Goal: Ask a question

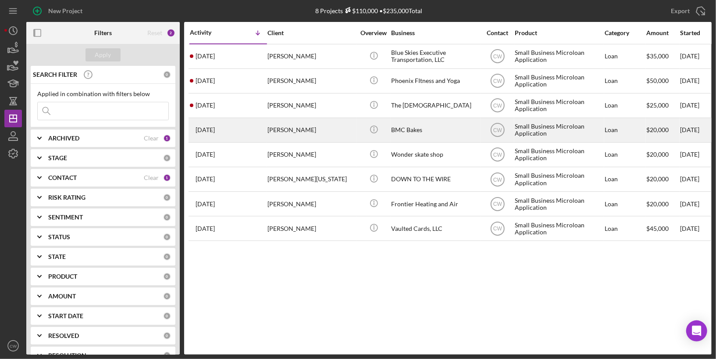
click at [265, 132] on div "[DATE] [PERSON_NAME]" at bounding box center [228, 129] width 77 height 23
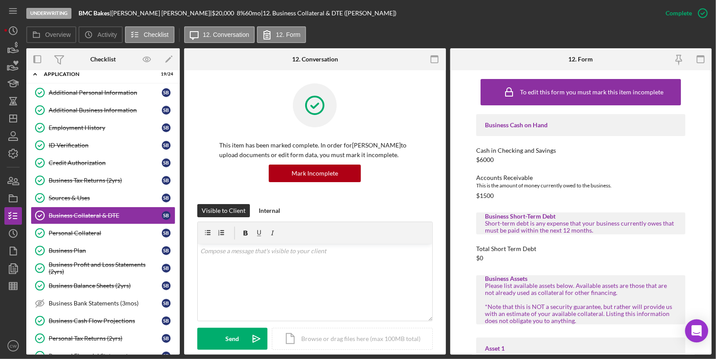
click at [693, 328] on icon "Open Intercom Messenger" at bounding box center [696, 330] width 11 height 11
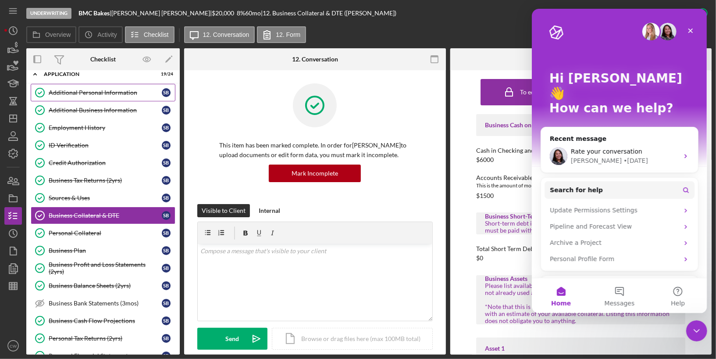
click at [129, 99] on link "Additional Personal Information Additional Personal Information S B" at bounding box center [103, 93] width 145 height 18
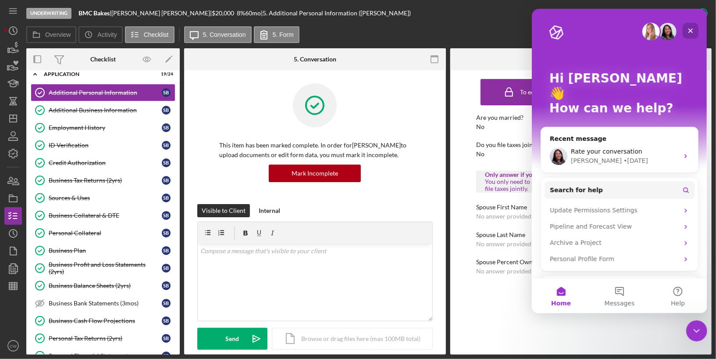
click at [692, 32] on icon "Close" at bounding box center [690, 30] width 7 height 7
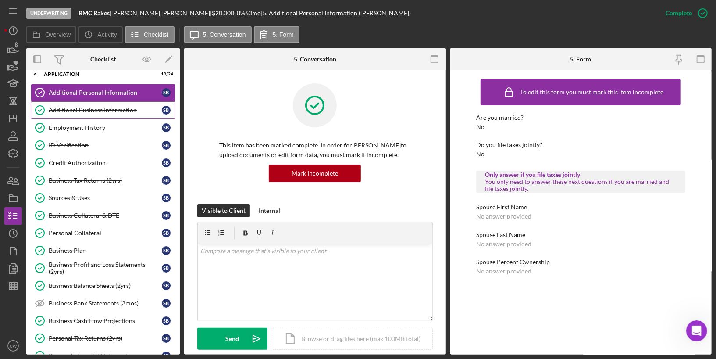
click at [118, 108] on div "Additional Business Information" at bounding box center [105, 110] width 113 height 7
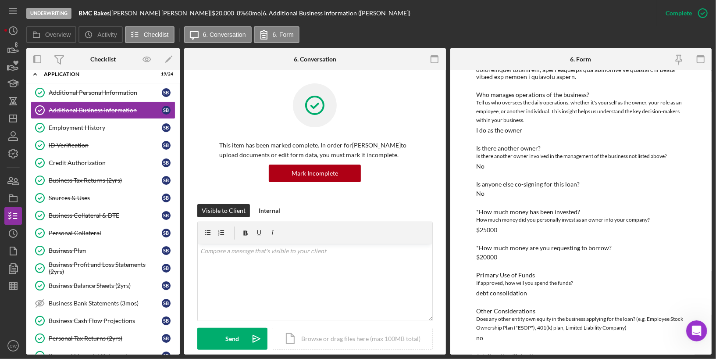
scroll to position [238, 0]
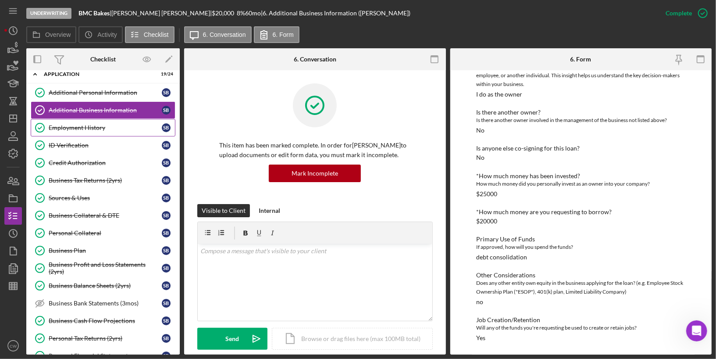
click at [110, 127] on div "Employment History" at bounding box center [105, 127] width 113 height 7
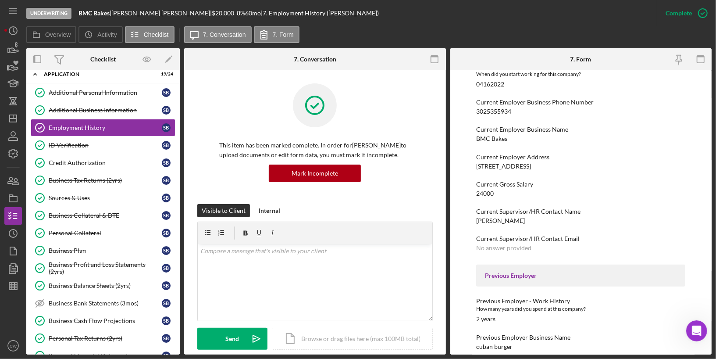
scroll to position [120, 0]
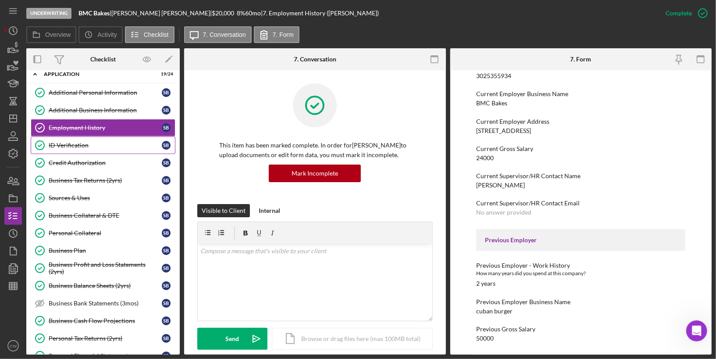
click at [133, 143] on div "ID Verification" at bounding box center [105, 145] width 113 height 7
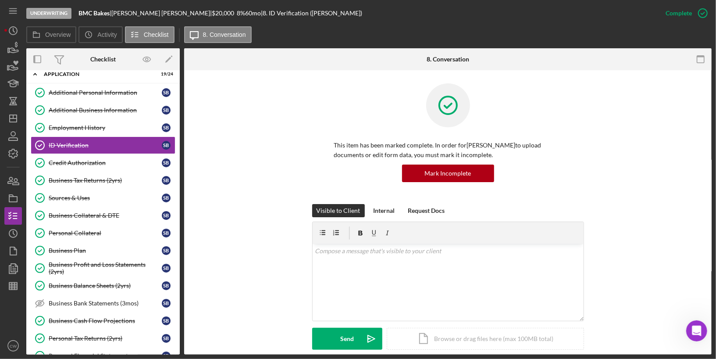
scroll to position [260, 0]
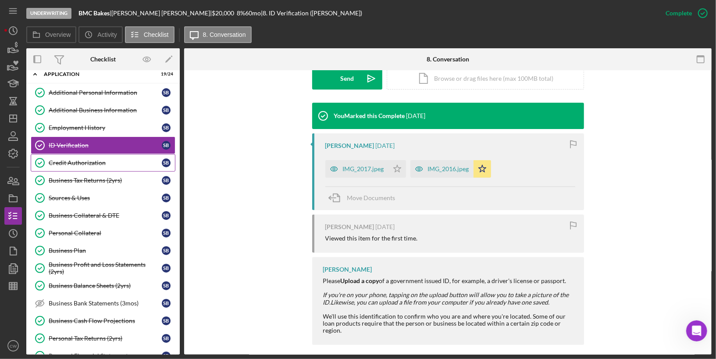
click at [102, 160] on div "Credit Authorization" at bounding box center [105, 162] width 113 height 7
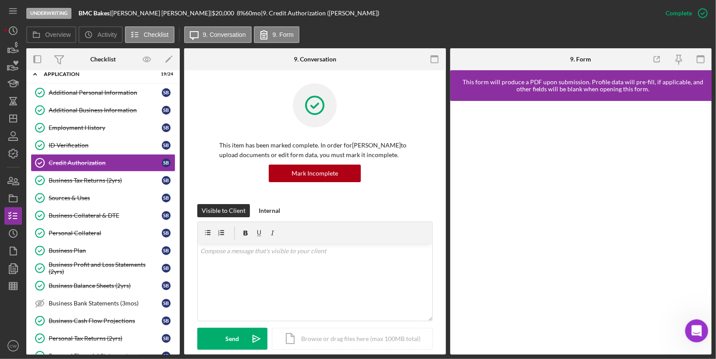
click at [695, 331] on icon "Open Intercom Messenger" at bounding box center [695, 329] width 14 height 14
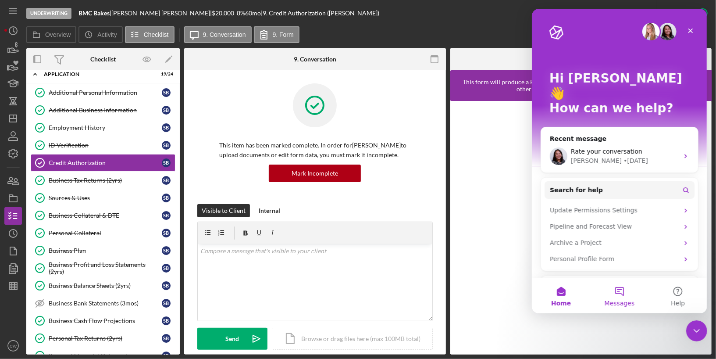
click at [626, 298] on button "Messages" at bounding box center [619, 295] width 58 height 35
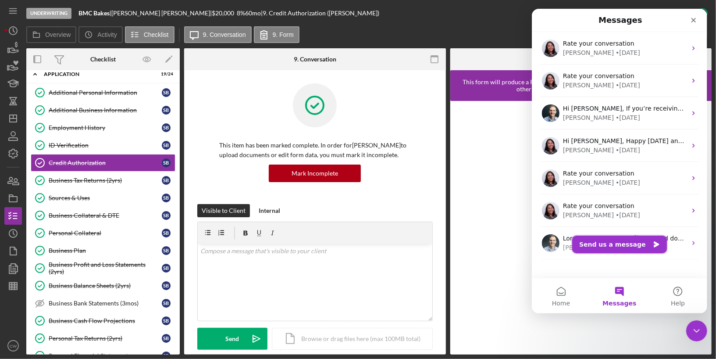
click at [603, 247] on button "Send us a message" at bounding box center [619, 244] width 95 height 18
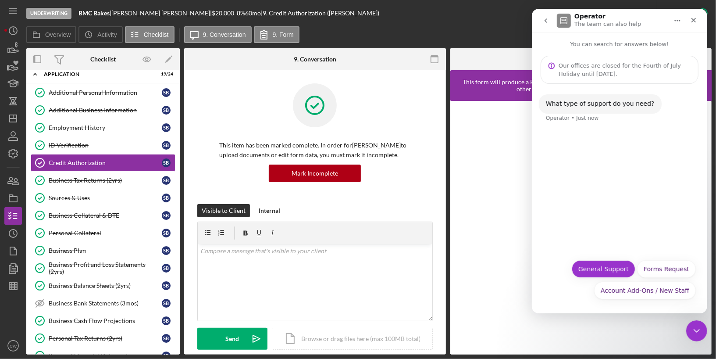
click at [597, 268] on button "General Support" at bounding box center [603, 269] width 64 height 18
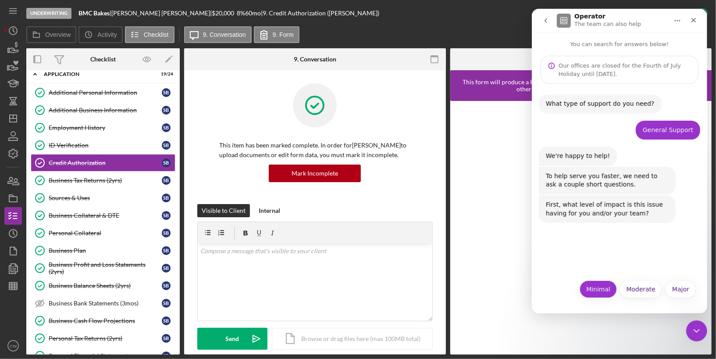
click at [602, 292] on button "Minimal" at bounding box center [597, 289] width 37 height 18
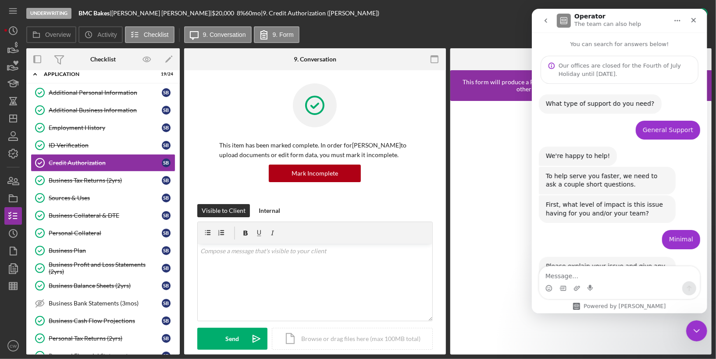
scroll to position [35, 0]
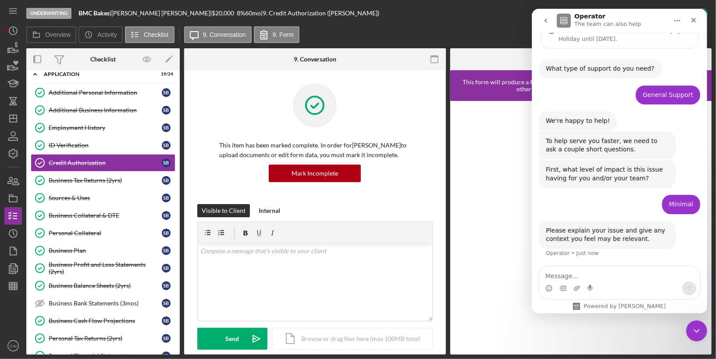
click at [602, 282] on div "Intercom messenger" at bounding box center [619, 288] width 160 height 14
click at [593, 273] on textarea "Message…" at bounding box center [619, 273] width 160 height 15
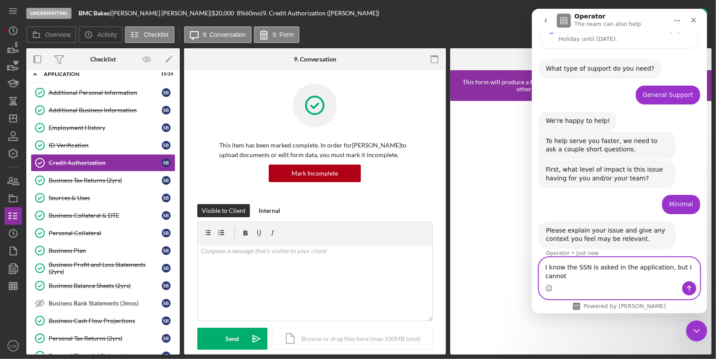
scroll to position [44, 0]
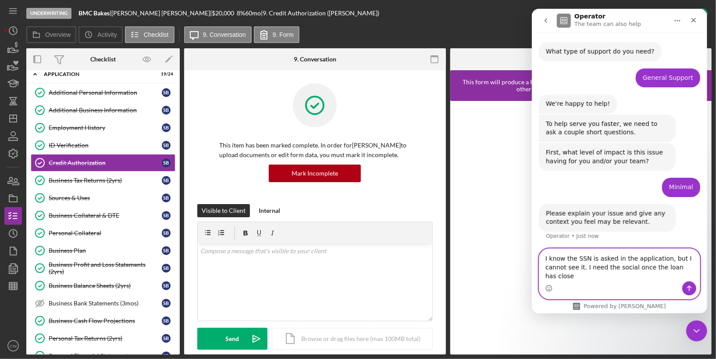
type textarea "I know the SSN is asked in the application, but I cannot see it. I need the soc…"
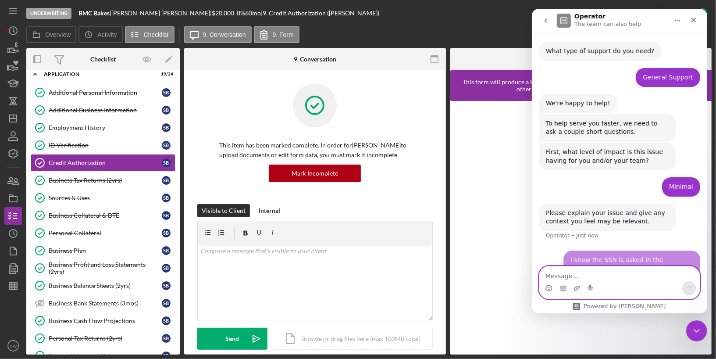
scroll to position [78, 0]
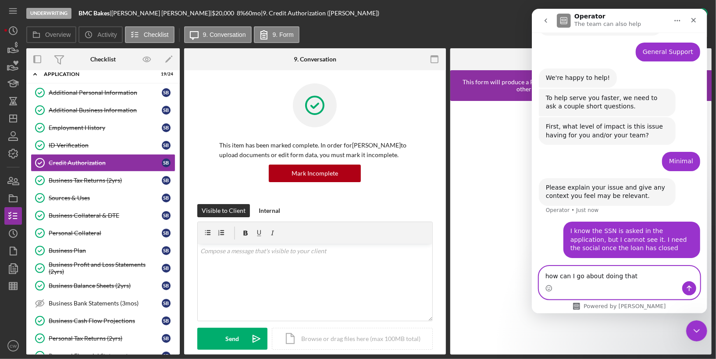
type textarea "how can I go about doing that?"
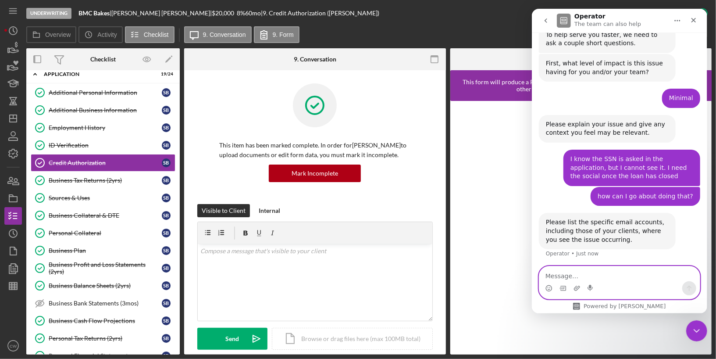
scroll to position [142, 0]
type textarea "p"
type textarea "or getting that?"
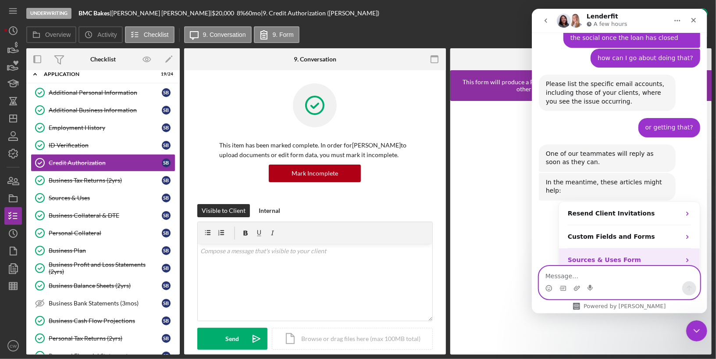
scroll to position [331, 0]
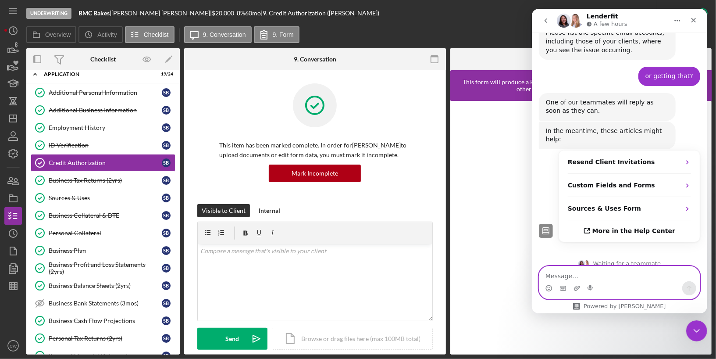
click at [574, 276] on textarea "Message…" at bounding box center [619, 273] width 160 height 15
paste textarea "[EMAIL_ADDRESS][DOMAIN_NAME]"
type textarea "[EMAIL_ADDRESS][DOMAIN_NAME]"
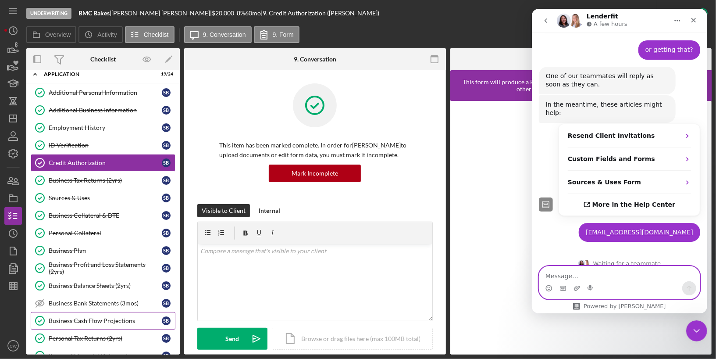
scroll to position [277, 0]
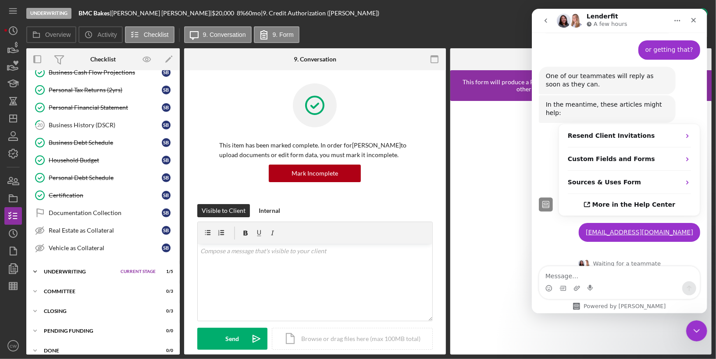
click at [83, 269] on div "Underwriting" at bounding box center [80, 271] width 72 height 5
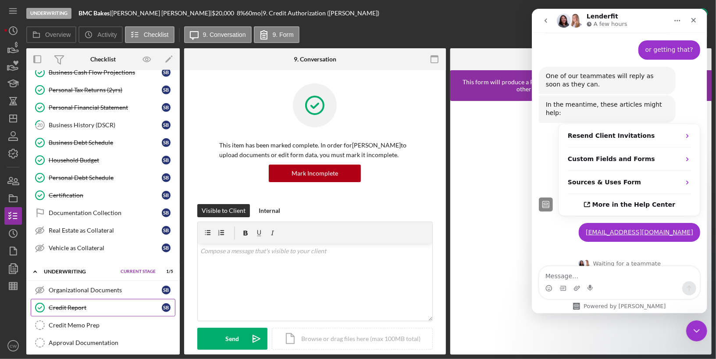
scroll to position [328, 0]
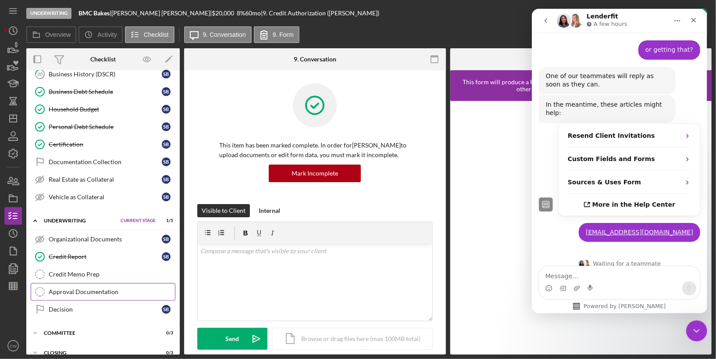
click at [101, 288] on div "Approval Documentation" at bounding box center [112, 291] width 126 height 7
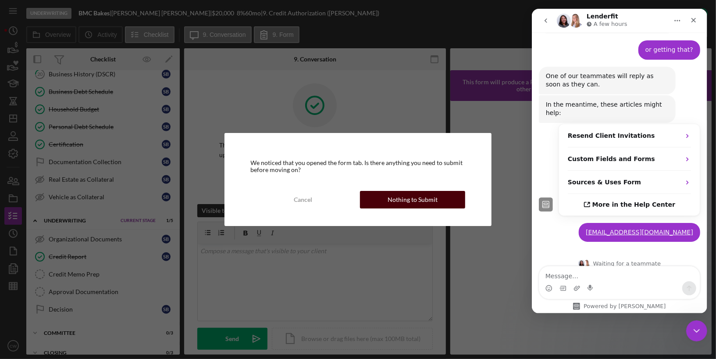
click at [421, 201] on div "Nothing to Submit" at bounding box center [413, 200] width 50 height 18
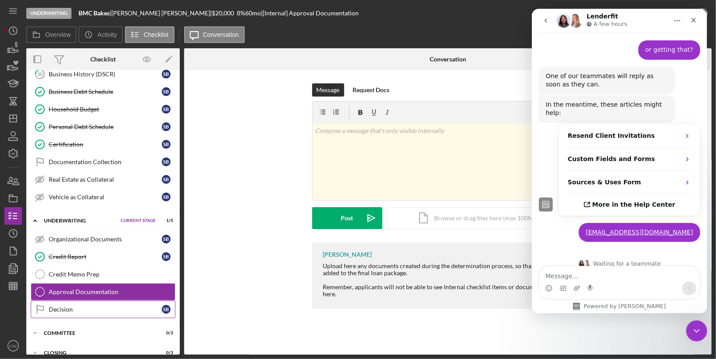
click at [86, 306] on div "Decision" at bounding box center [105, 309] width 113 height 7
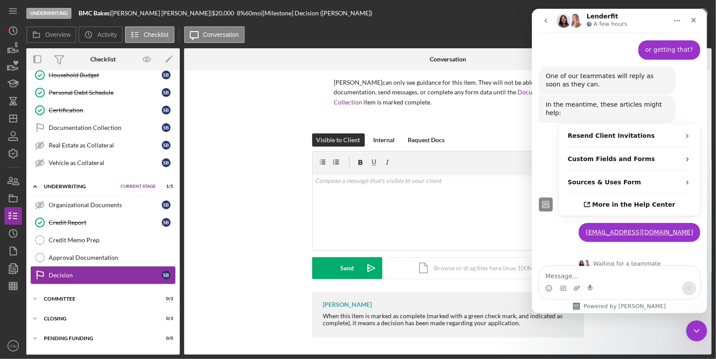
scroll to position [367, 0]
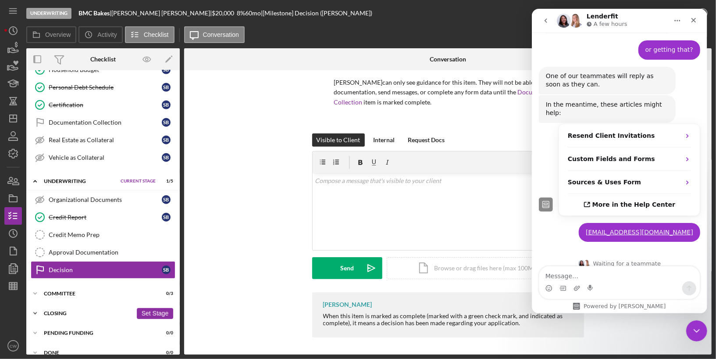
click at [61, 310] on div "Closing" at bounding box center [88, 312] width 89 height 5
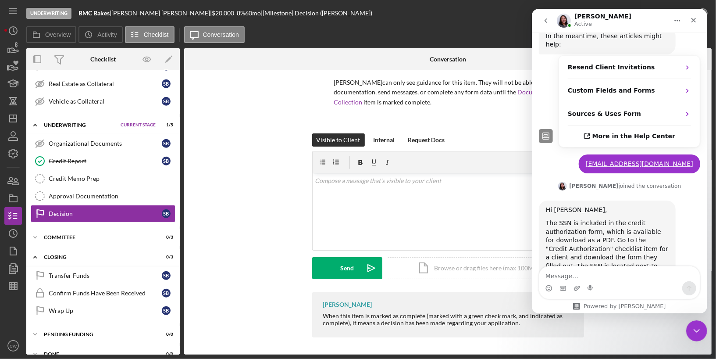
scroll to position [478, 0]
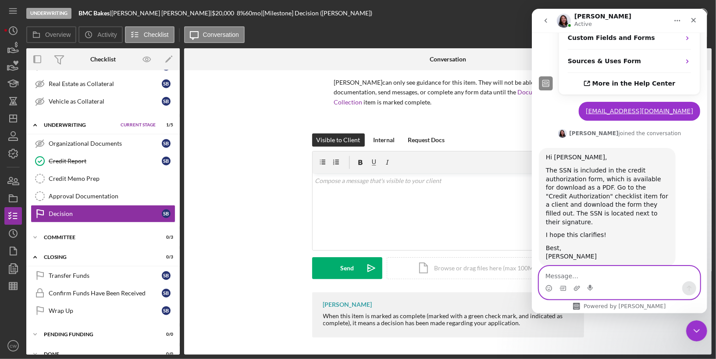
click at [573, 273] on textarea "Message…" at bounding box center [619, 273] width 160 height 15
type textarea "thanks!"
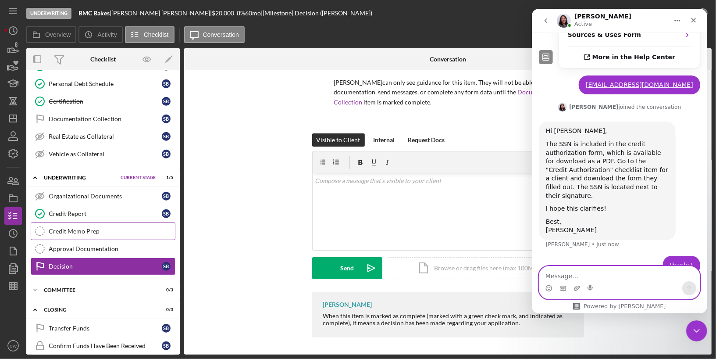
scroll to position [423, 0]
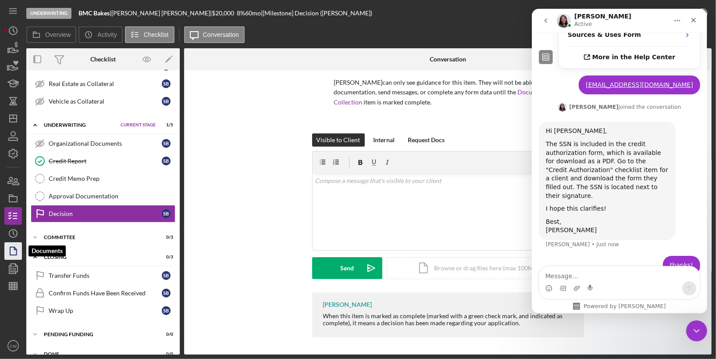
click at [14, 254] on polygon "button" at bounding box center [13, 251] width 7 height 8
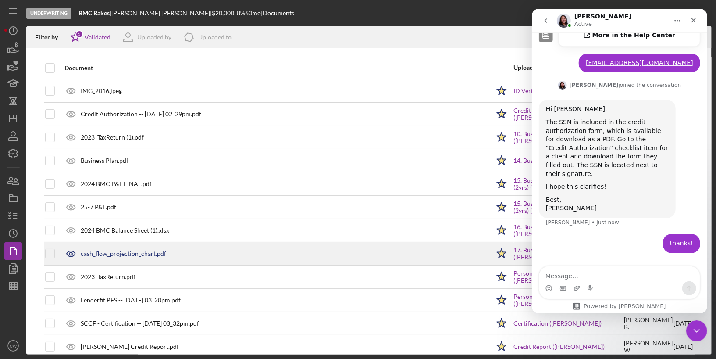
scroll to position [10, 0]
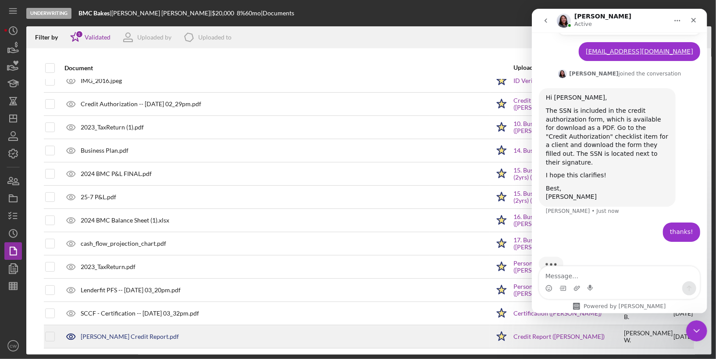
click at [113, 333] on div "[PERSON_NAME] Credit Report.pdf" at bounding box center [130, 336] width 98 height 7
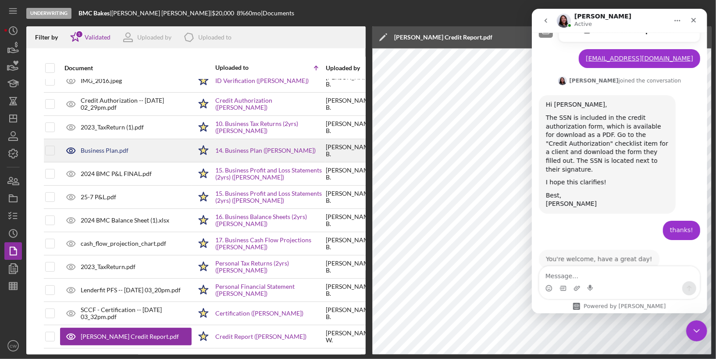
scroll to position [530, 0]
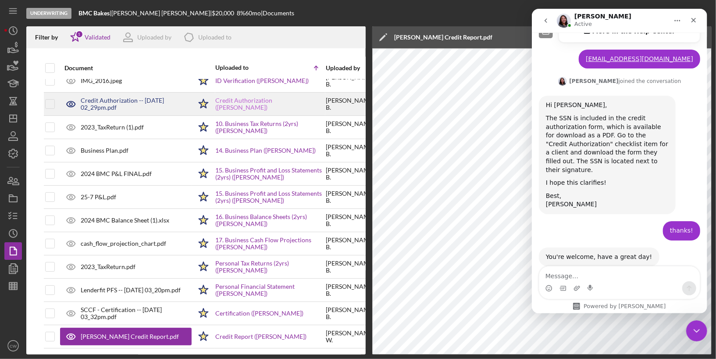
click at [246, 101] on link "Credit Authorization ([PERSON_NAME])" at bounding box center [270, 104] width 110 height 14
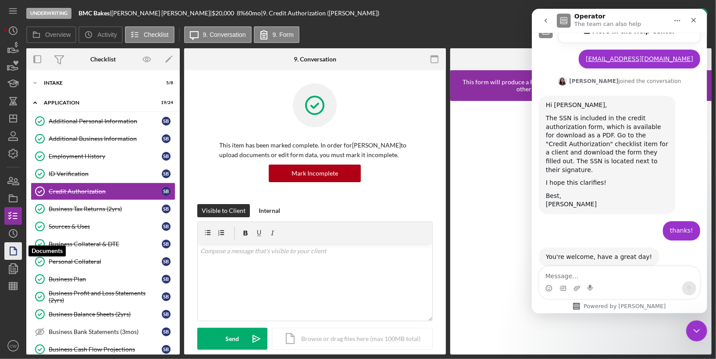
click at [13, 253] on icon "button" at bounding box center [13, 251] width 22 height 22
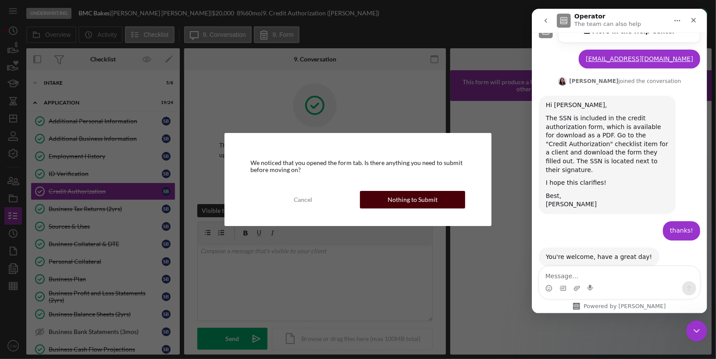
click at [414, 193] on div "Nothing to Submit" at bounding box center [413, 200] width 50 height 18
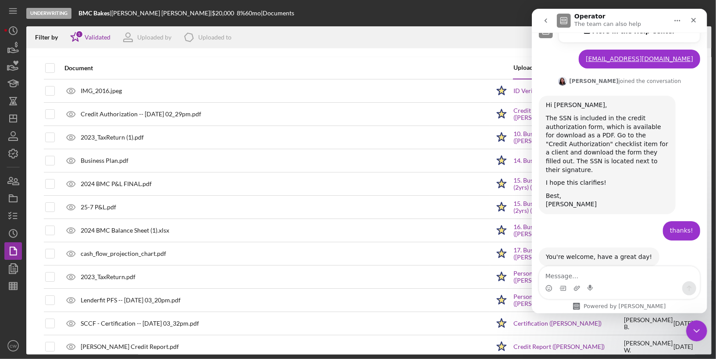
click at [673, 21] on button "Home" at bounding box center [677, 20] width 17 height 17
click at [544, 21] on icon "go back" at bounding box center [545, 20] width 7 height 7
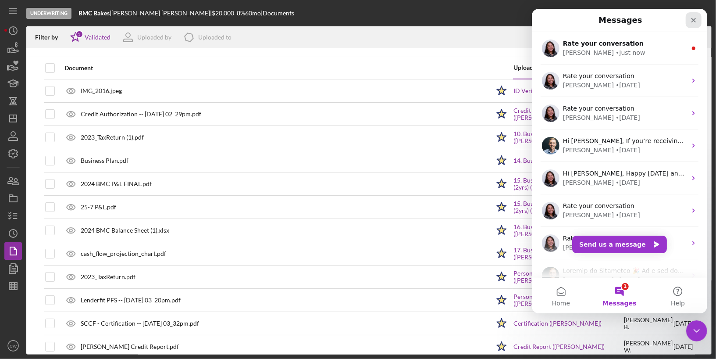
click at [694, 19] on icon "Close" at bounding box center [693, 20] width 5 height 5
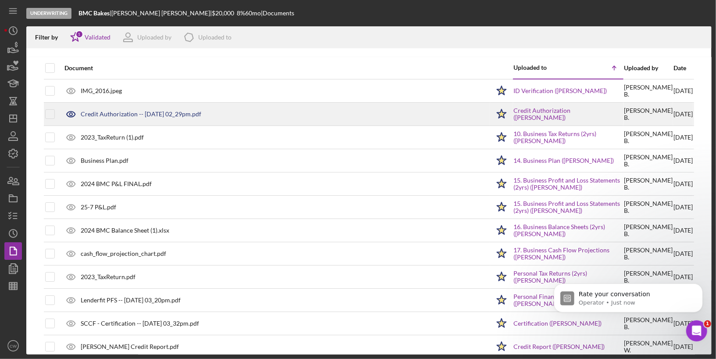
click at [51, 118] on div at bounding box center [50, 114] width 10 height 22
